Goal: Feedback & Contribution: Contribute content

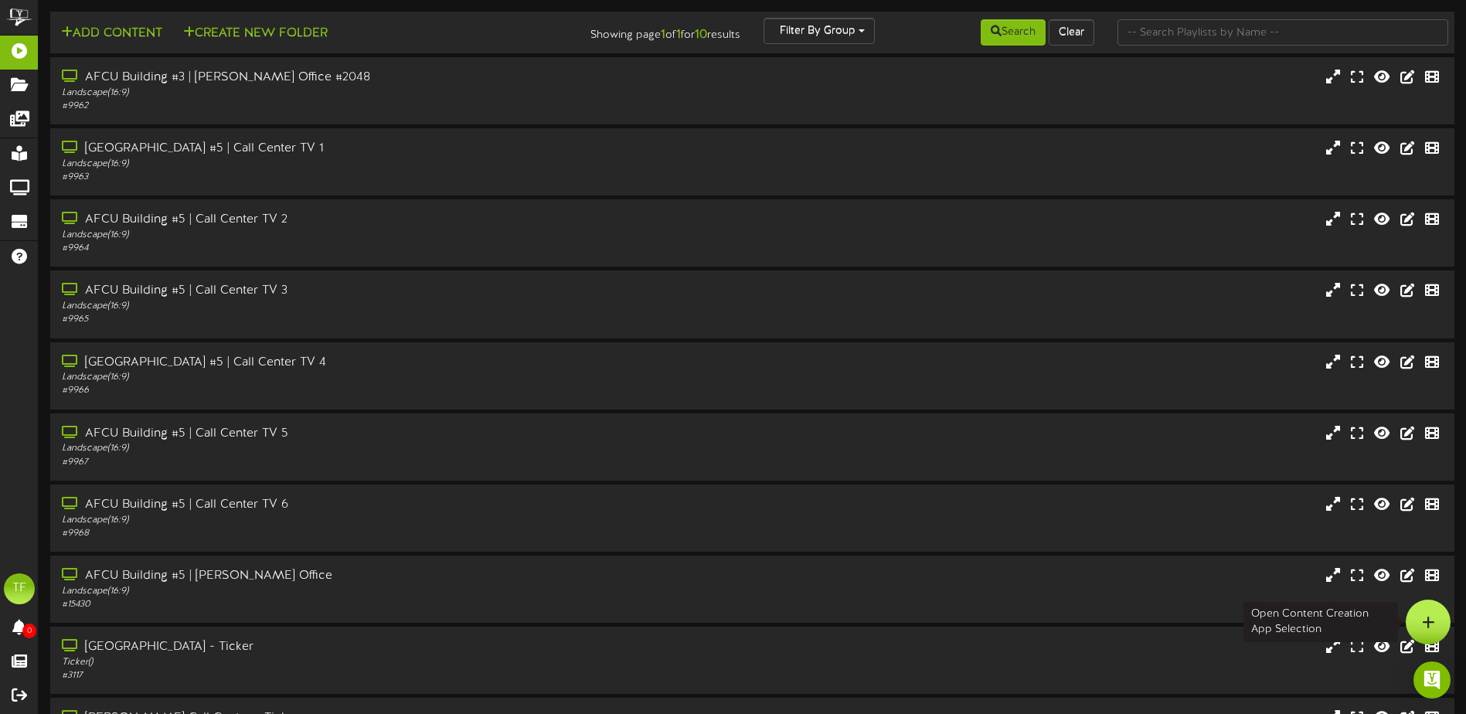
click at [1419, 621] on div at bounding box center [1428, 622] width 45 height 45
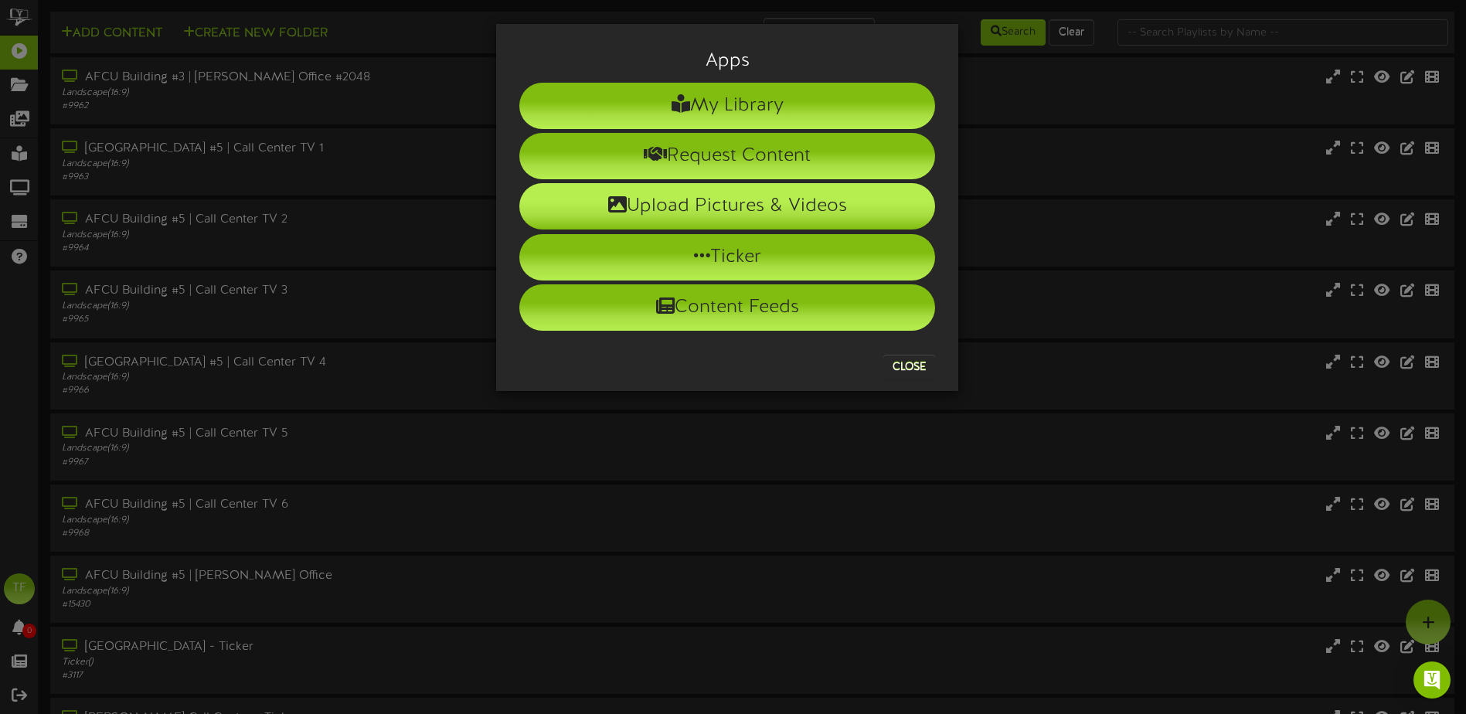
click at [715, 206] on li "Upload Pictures & Videos" at bounding box center [727, 206] width 416 height 46
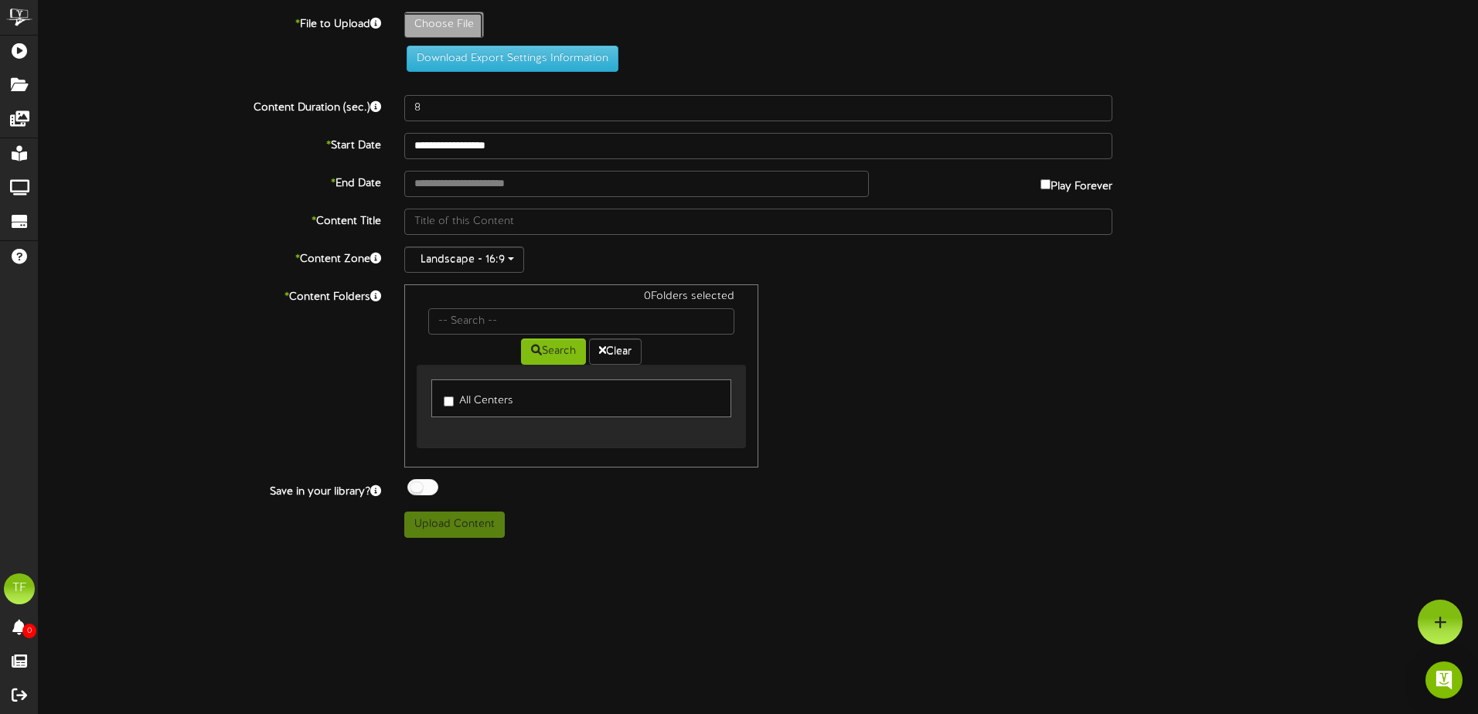
type input "**********"
type input "9-24KaitlinnNeal"
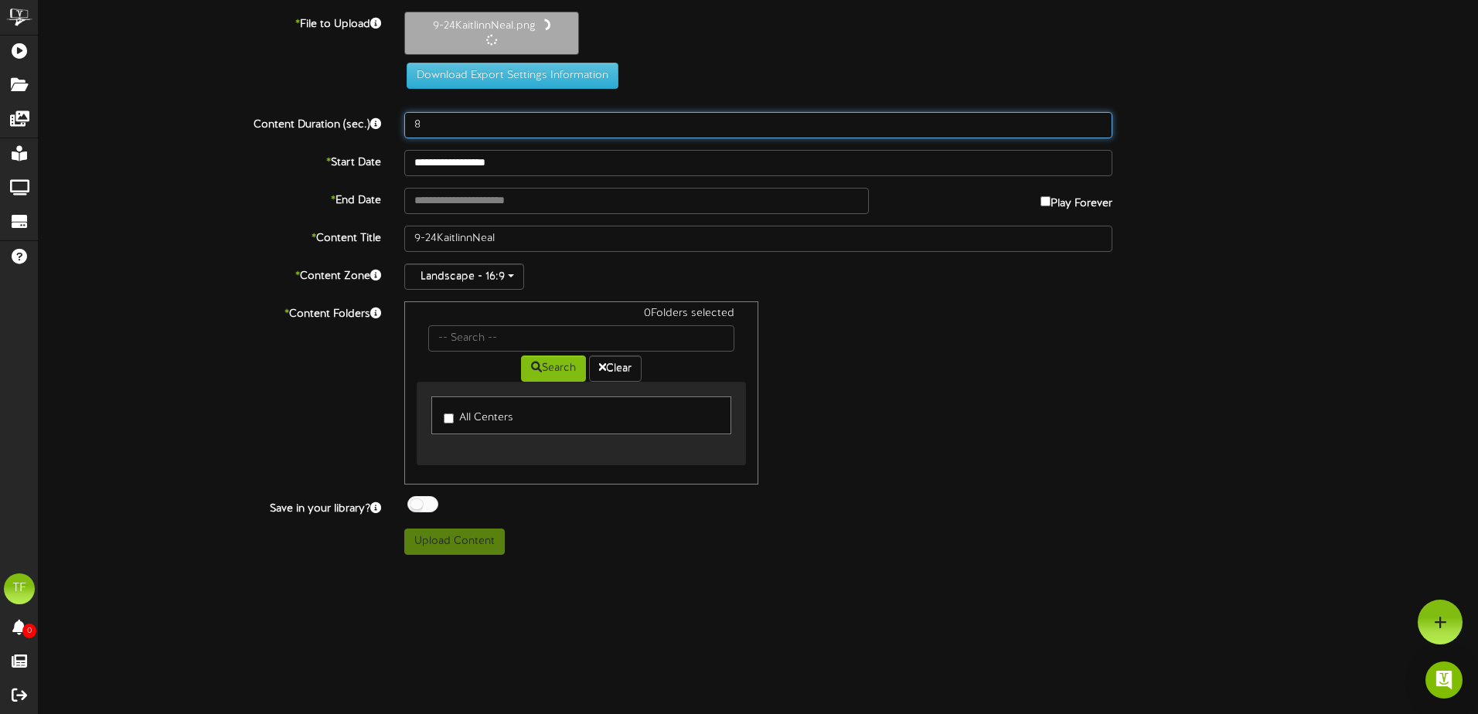
drag, startPoint x: 423, startPoint y: 125, endPoint x: 357, endPoint y: 120, distance: 65.9
click at [357, 120] on div "Content Duration (sec.) 8" at bounding box center [758, 125] width 1462 height 26
type input "2"
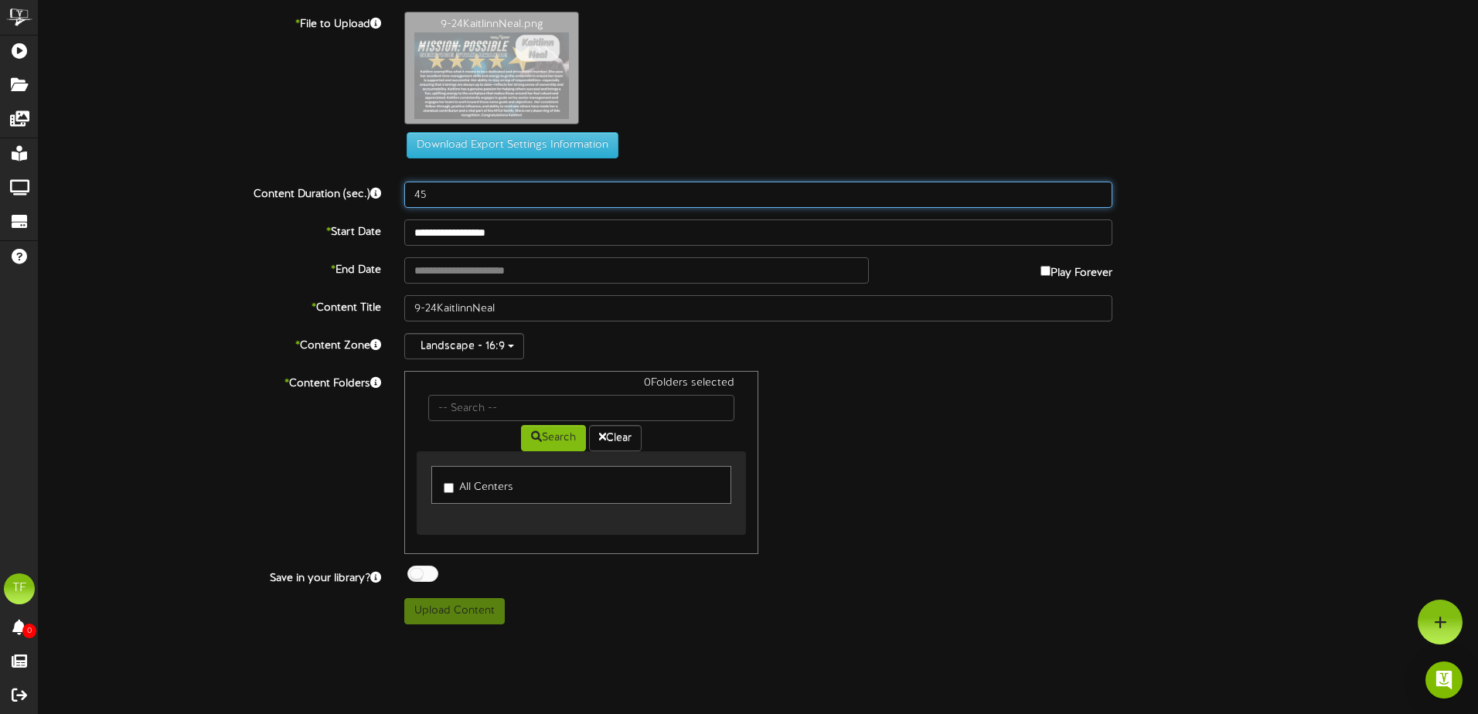
type input "45"
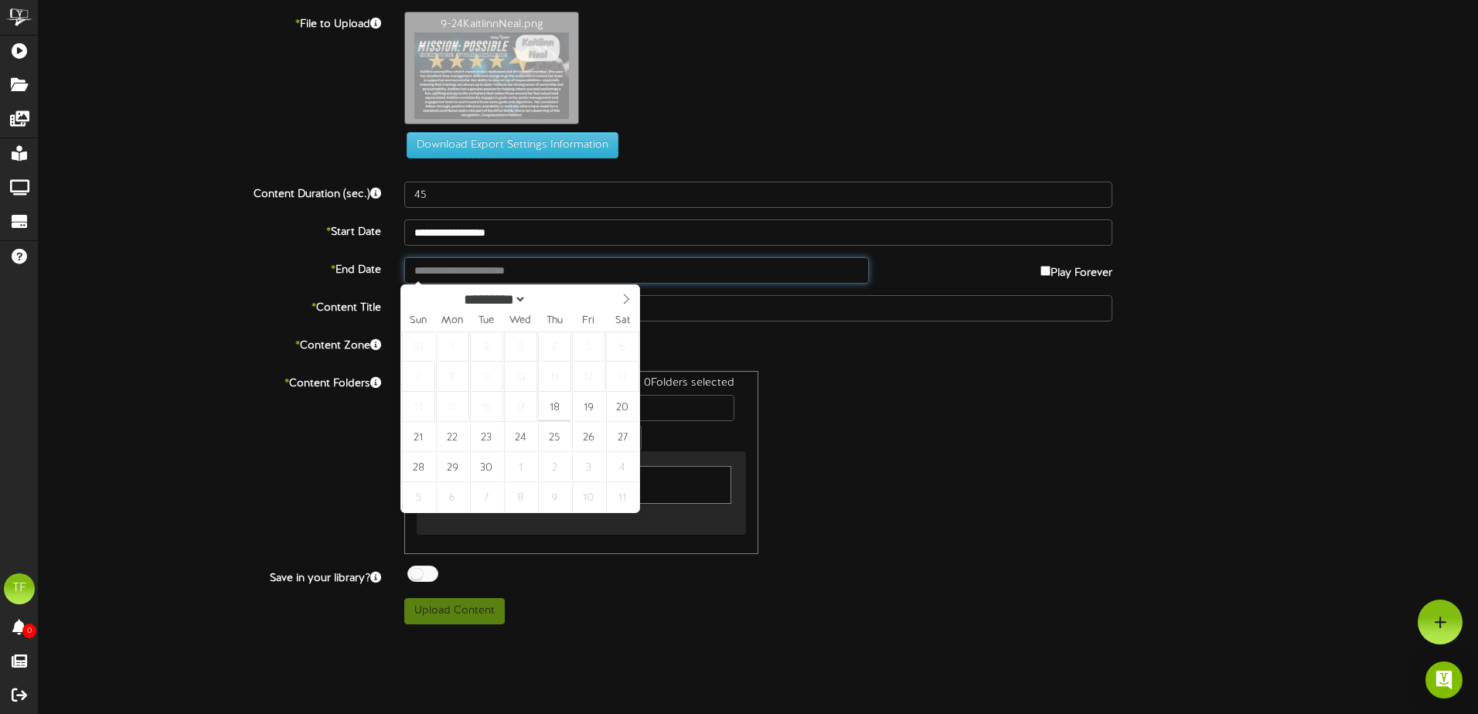
click at [512, 266] on input "text" at bounding box center [636, 270] width 464 height 26
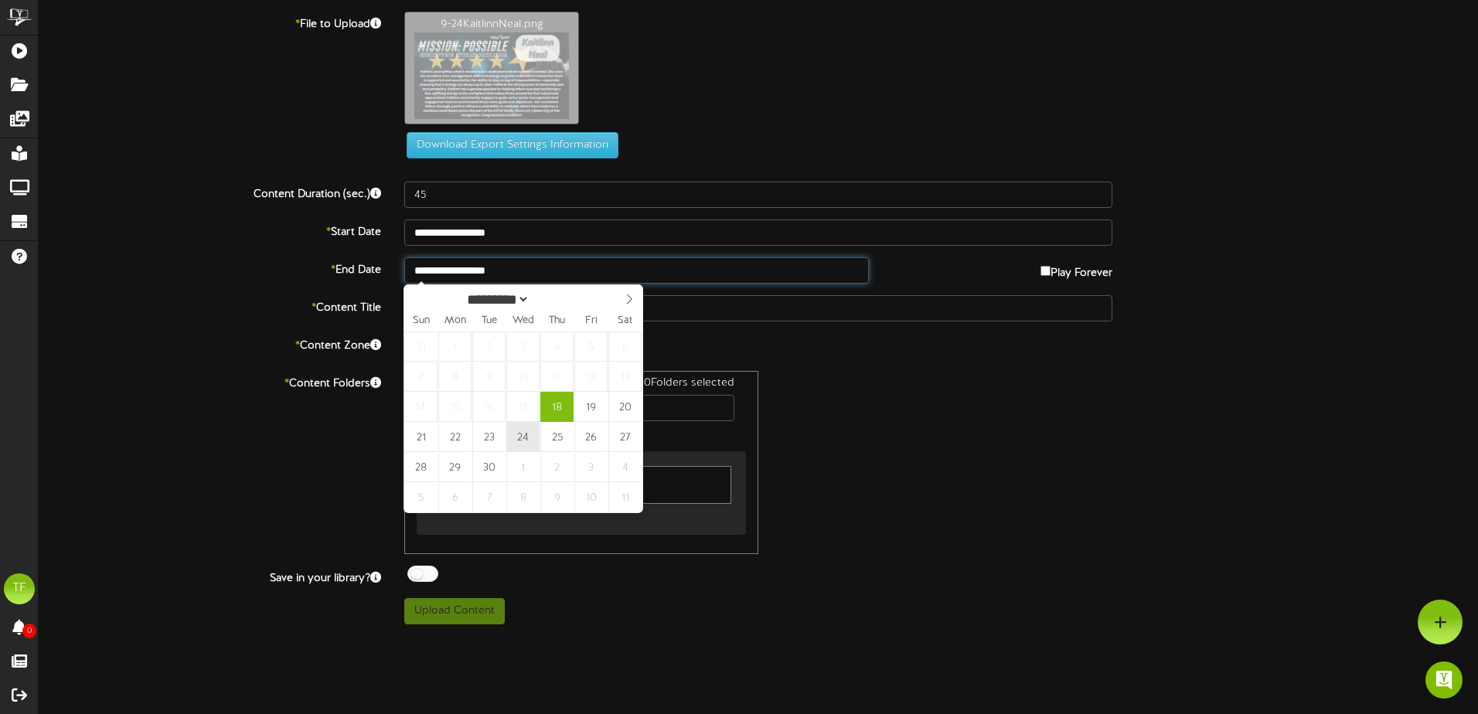
type input "**********"
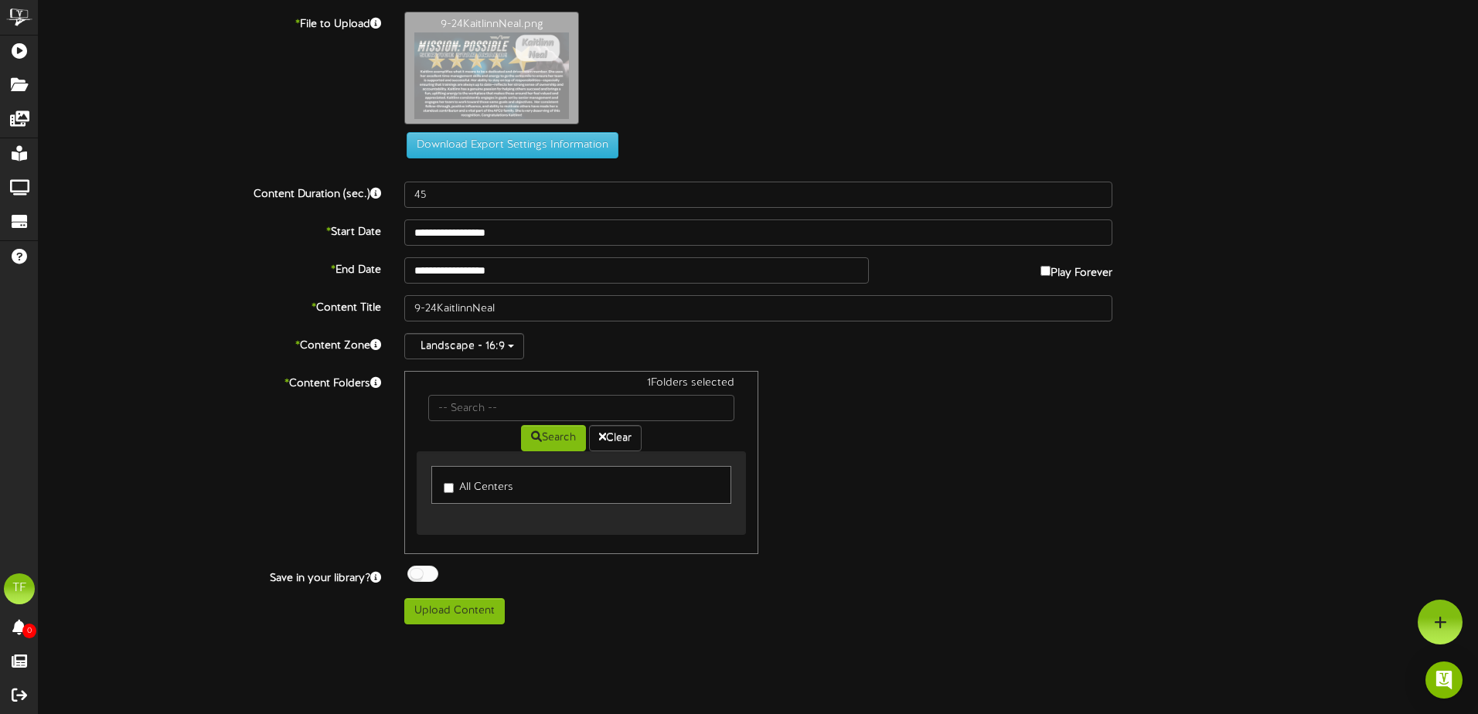
click at [422, 568] on div at bounding box center [422, 574] width 31 height 16
click at [457, 616] on button "Upload Content" at bounding box center [454, 611] width 100 height 26
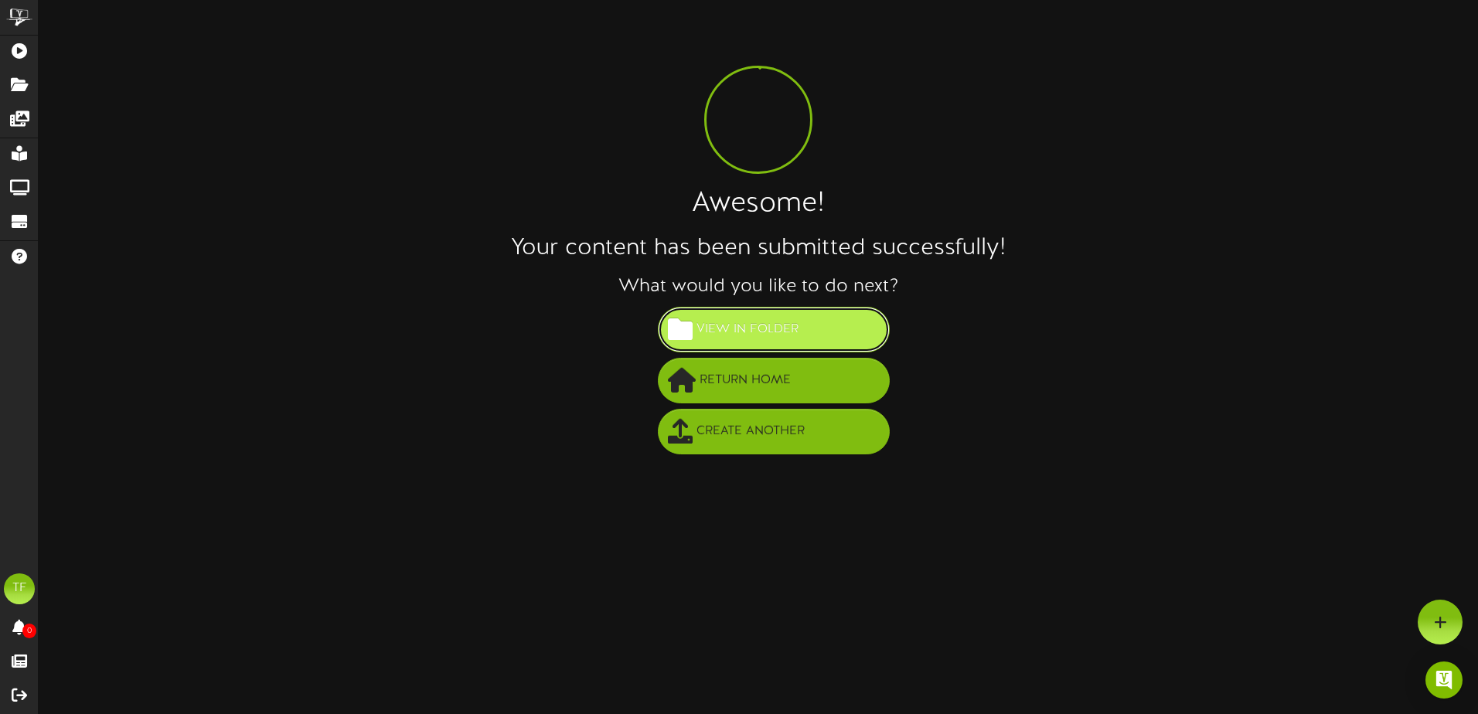
click at [760, 337] on span "View in Folder" at bounding box center [747, 330] width 110 height 26
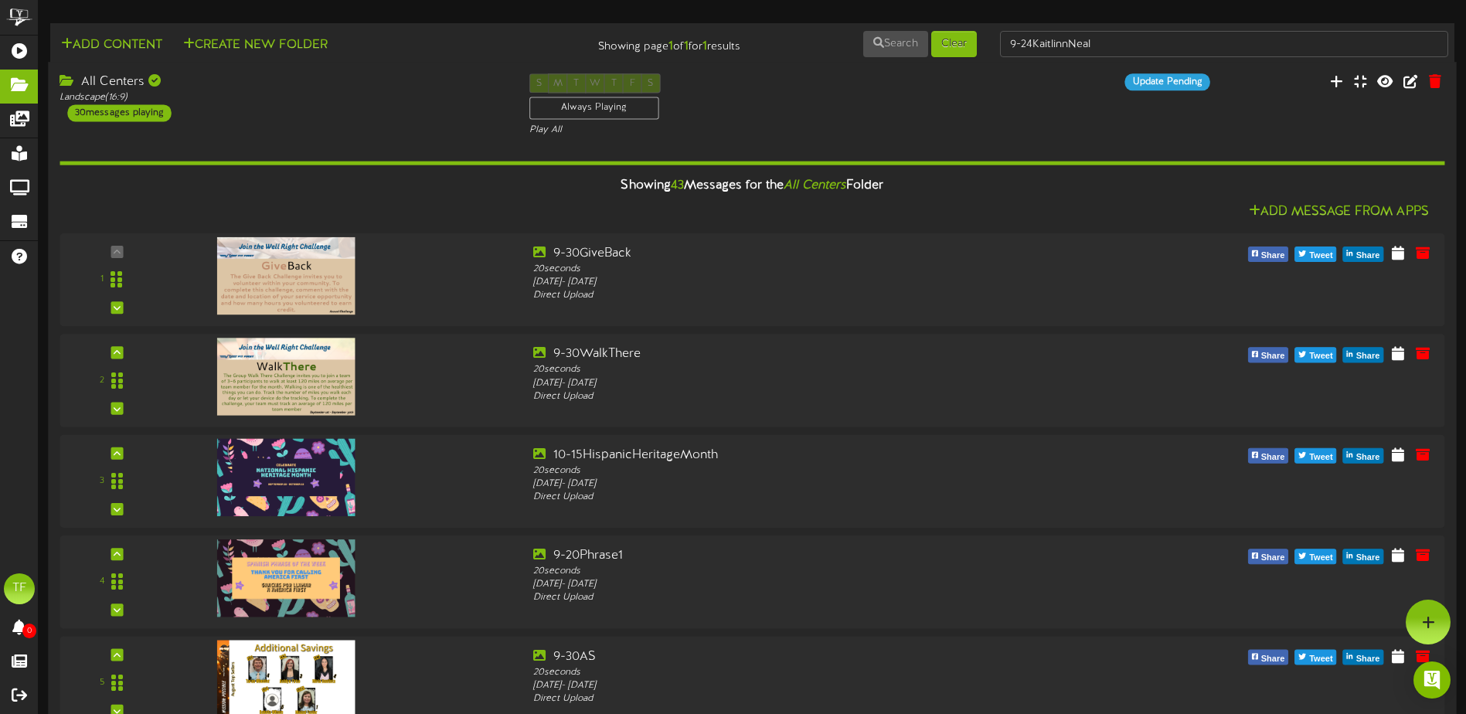
scroll to position [1543, 0]
